Goal: Find specific page/section: Find specific page/section

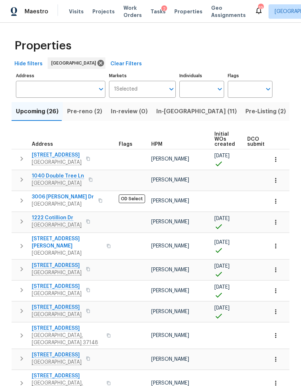
click at [171, 113] on span "In-[GEOGRAPHIC_DATA] (11)" at bounding box center [196, 112] width 81 height 10
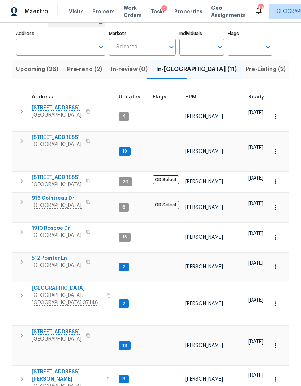
scroll to position [42, 0]
click at [79, 71] on span "Pre-reno (2)" at bounding box center [84, 70] width 35 height 10
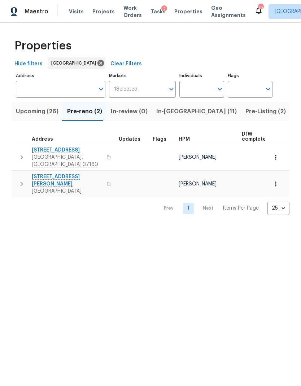
click at [62, 149] on span "106 Cottonwood Dr" at bounding box center [67, 150] width 70 height 7
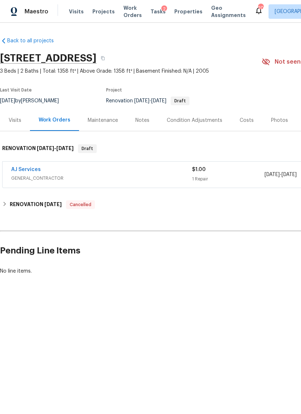
click at [142, 117] on div "Notes" at bounding box center [142, 120] width 14 height 7
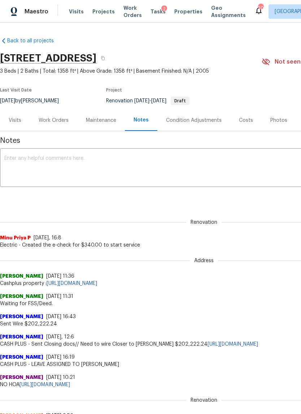
click at [246, 119] on div "Costs" at bounding box center [246, 120] width 14 height 7
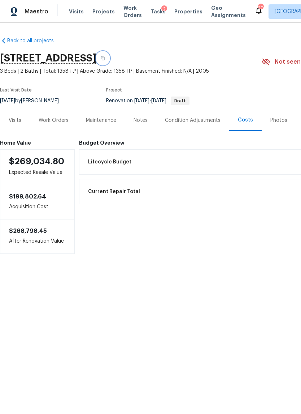
click at [109, 55] on button "button" at bounding box center [102, 58] width 13 height 13
